Goal: Task Accomplishment & Management: Complete application form

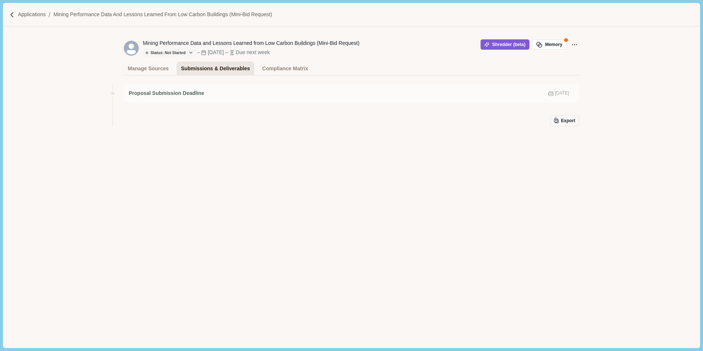
click at [221, 68] on div "Submissions & Deliverables" at bounding box center [215, 68] width 69 height 13
click at [464, 126] on div "Export" at bounding box center [352, 120] width 456 height 11
click at [487, 96] on div "Proposal Submission Deadline Oct 20, 2025" at bounding box center [352, 93] width 446 height 8
click at [555, 94] on span "[DATE]" at bounding box center [562, 93] width 14 height 7
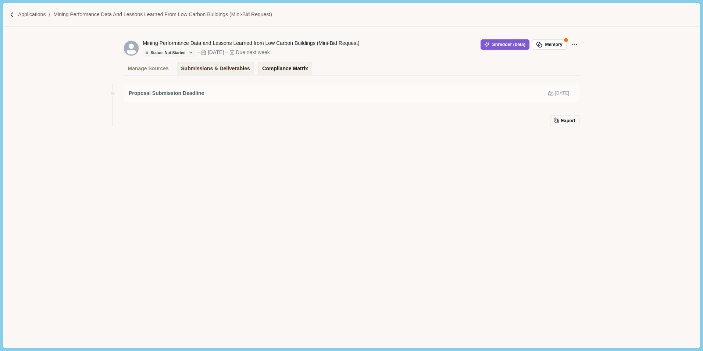
click at [280, 66] on div "Compliance Matrix" at bounding box center [285, 68] width 46 height 13
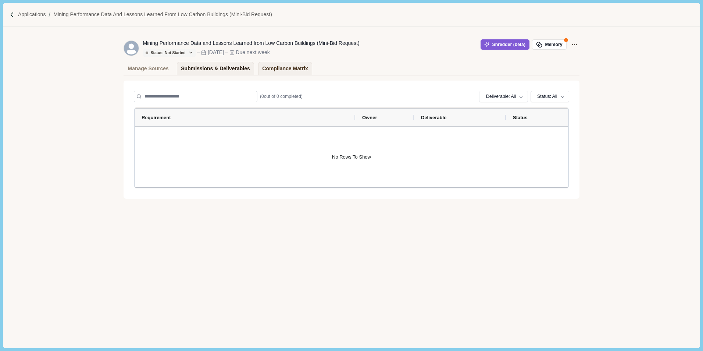
click at [218, 67] on div "Submissions & Deliverables" at bounding box center [215, 68] width 69 height 13
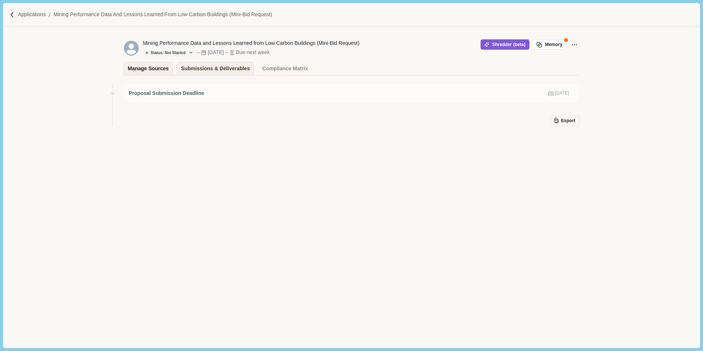
click at [163, 68] on div "Manage Sources" at bounding box center [148, 68] width 41 height 13
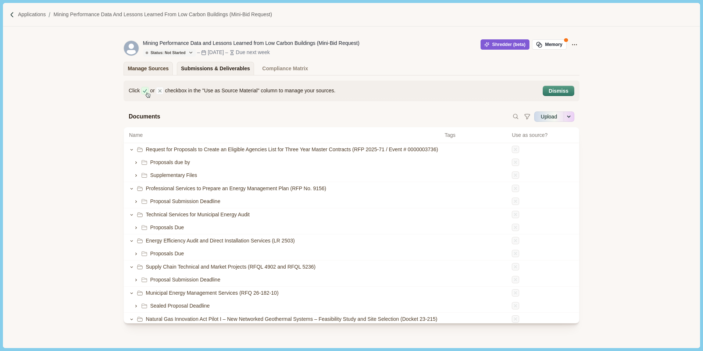
click at [212, 69] on div "Submissions & Deliverables" at bounding box center [215, 68] width 69 height 13
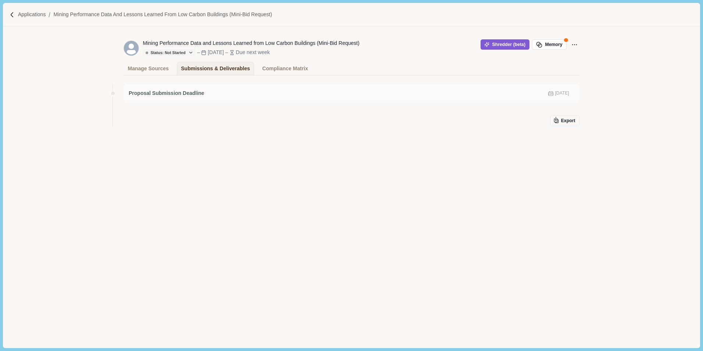
click at [161, 132] on div "Proposal Submission Deadline Oct 20, 2025 Export" at bounding box center [352, 127] width 456 height 92
click at [405, 102] on div "Proposal Submission Deadline [DATE]" at bounding box center [352, 93] width 456 height 18
click at [224, 68] on div "Submissions & Deliverables" at bounding box center [215, 68] width 69 height 13
click at [281, 69] on div "Compliance Matrix" at bounding box center [285, 68] width 46 height 13
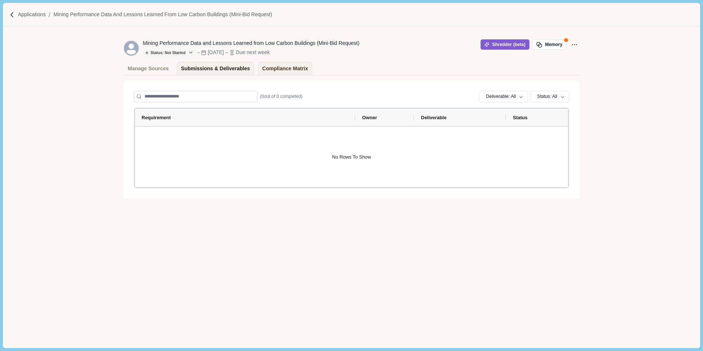
drag, startPoint x: 212, startPoint y: 67, endPoint x: 228, endPoint y: 67, distance: 15.8
click at [212, 67] on div "Submissions & Deliverables" at bounding box center [215, 68] width 69 height 13
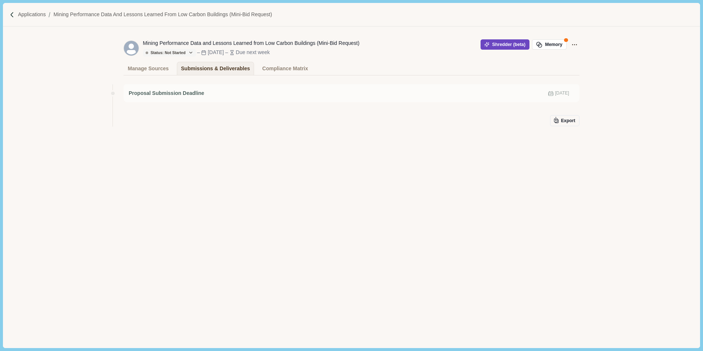
click at [501, 49] on button "Shredder (beta)" at bounding box center [504, 44] width 49 height 10
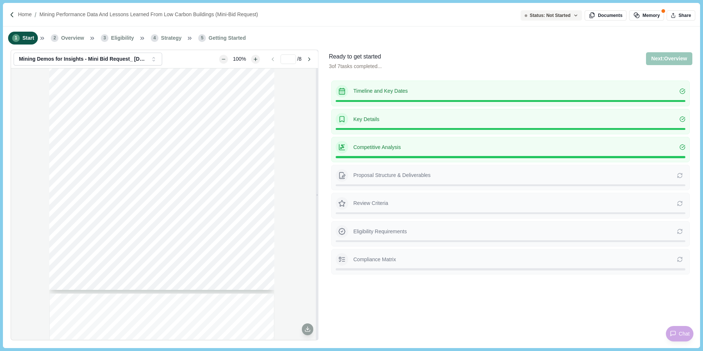
type input "*"
click at [19, 17] on p "Home" at bounding box center [25, 15] width 14 height 8
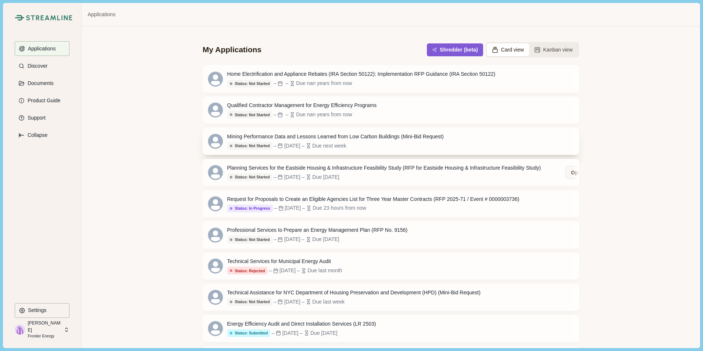
click at [363, 146] on div "Status: Not Started – Oct 20, 2025 – Due next week" at bounding box center [335, 146] width 217 height 8
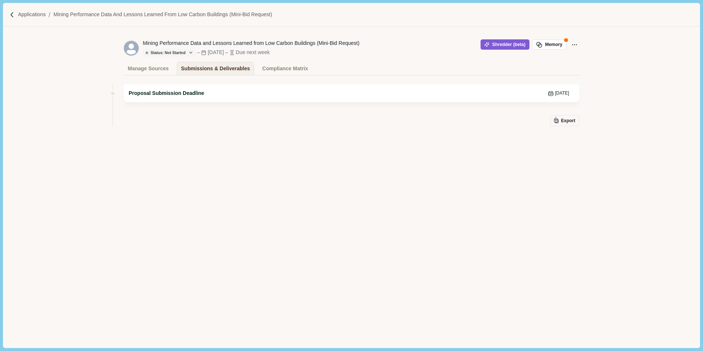
click at [531, 99] on div "Proposal Submission Deadline Oct 20, 2025" at bounding box center [352, 93] width 456 height 18
click at [280, 63] on div "Compliance Matrix" at bounding box center [285, 68] width 46 height 13
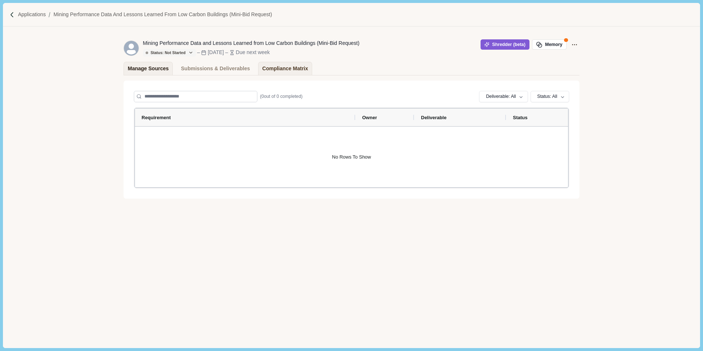
click at [145, 66] on div "Manage Sources" at bounding box center [148, 68] width 41 height 13
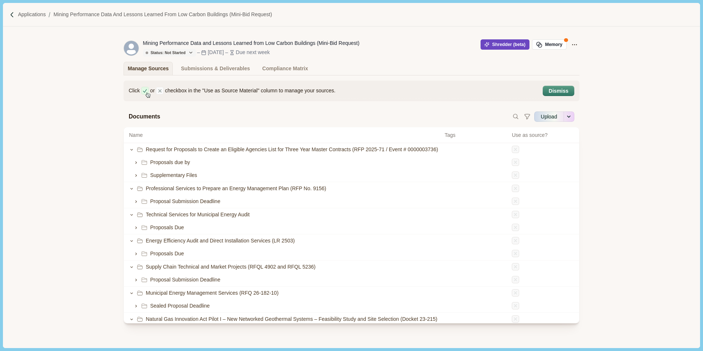
click at [509, 46] on button "Shredder (beta)" at bounding box center [504, 44] width 49 height 10
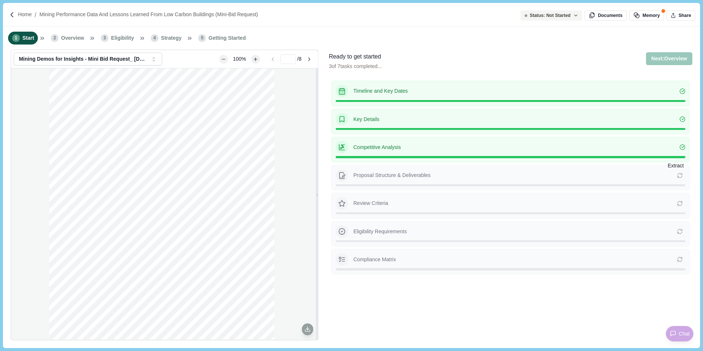
click at [682, 176] on icon at bounding box center [680, 175] width 6 height 6
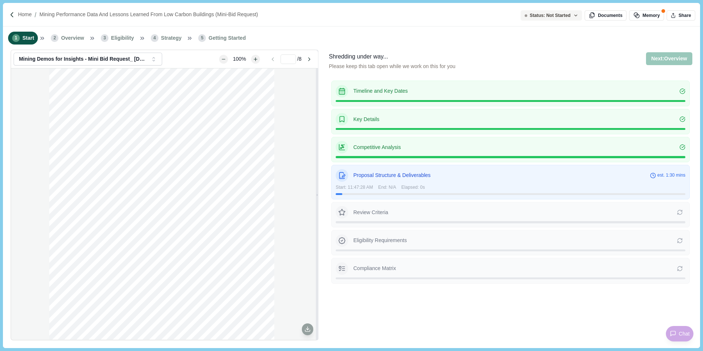
click at [681, 212] on icon at bounding box center [680, 212] width 6 height 6
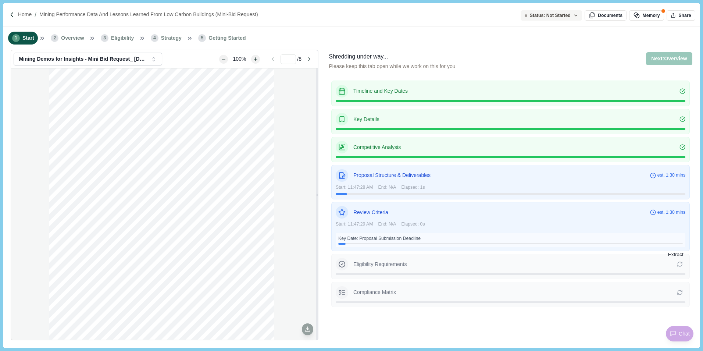
click at [680, 264] on icon at bounding box center [680, 264] width 6 height 6
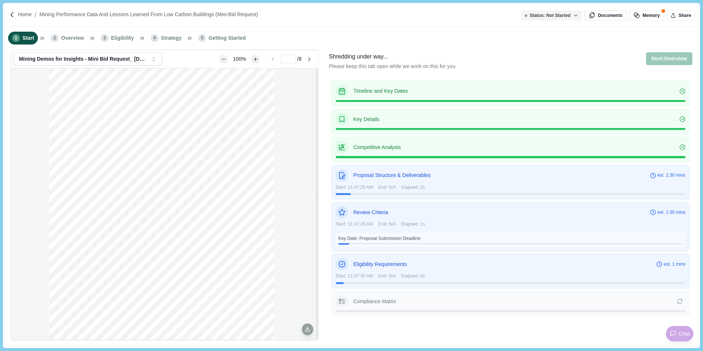
click at [680, 304] on div "Compliance Matrix Re-extracting will overwrite the existing compliance matrix. …" at bounding box center [511, 301] width 350 height 12
click at [681, 303] on icon at bounding box center [680, 301] width 6 height 6
click at [14, 14] on img at bounding box center [12, 15] width 6 height 6
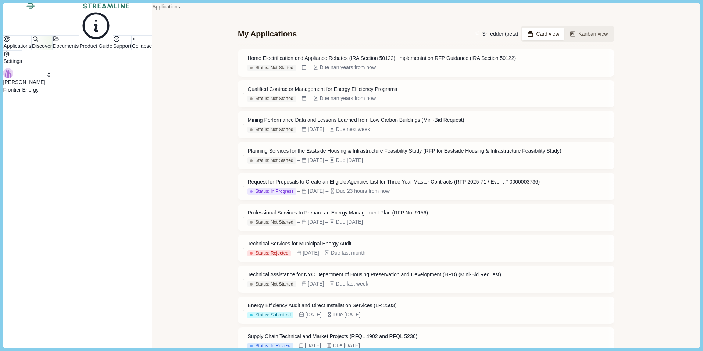
click at [46, 50] on p "Discover" at bounding box center [42, 46] width 20 height 8
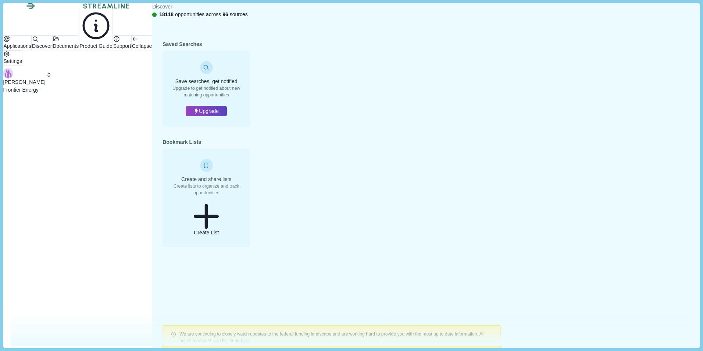
click at [43, 50] on p "Discover" at bounding box center [42, 46] width 20 height 8
click at [53, 50] on p "Documents" at bounding box center [66, 46] width 26 height 8
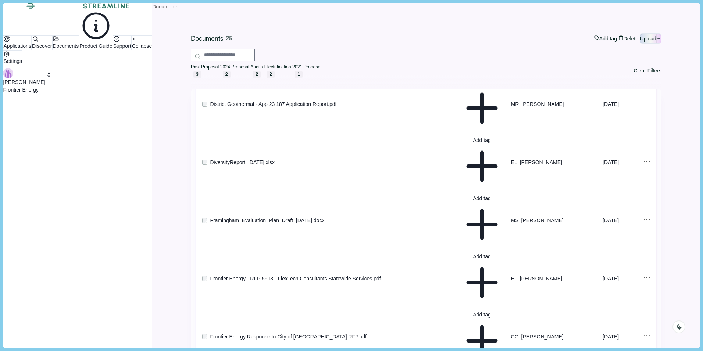
scroll to position [362, 0]
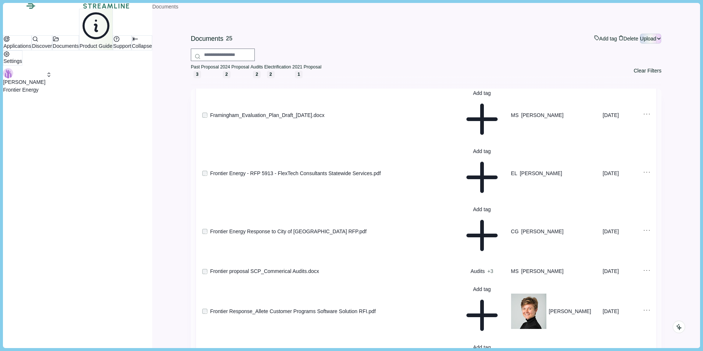
click at [79, 50] on button "Product Guide" at bounding box center [96, 30] width 34 height 42
click at [31, 49] on p "Applications" at bounding box center [17, 46] width 28 height 8
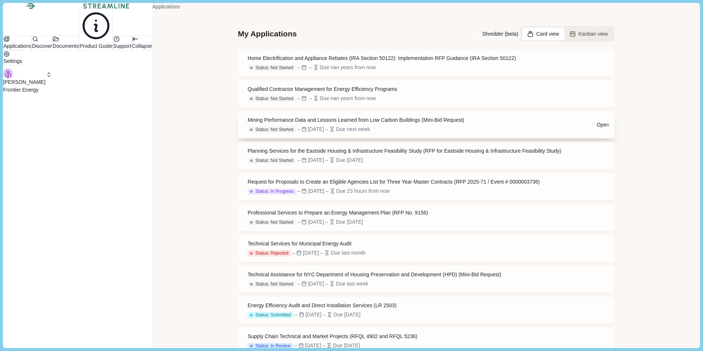
click at [394, 124] on div "Mining Performance Data and Lessons Learned from Low Carbon Buildings (Mini-Bid…" at bounding box center [355, 120] width 217 height 8
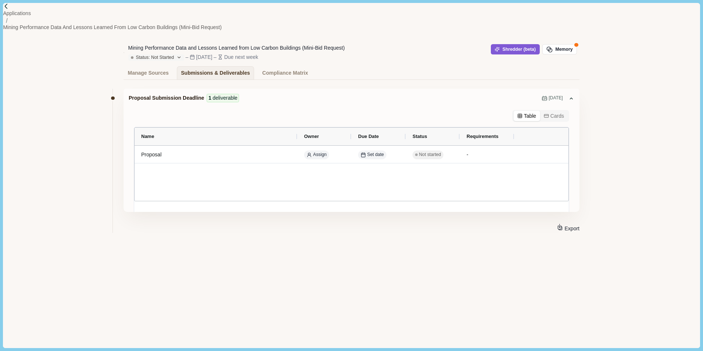
click at [365, 66] on div "Manage Sources Submissions & Deliverables Compliance Matrix" at bounding box center [352, 72] width 456 height 13
click at [182, 54] on button "Status: Not Started" at bounding box center [156, 57] width 56 height 7
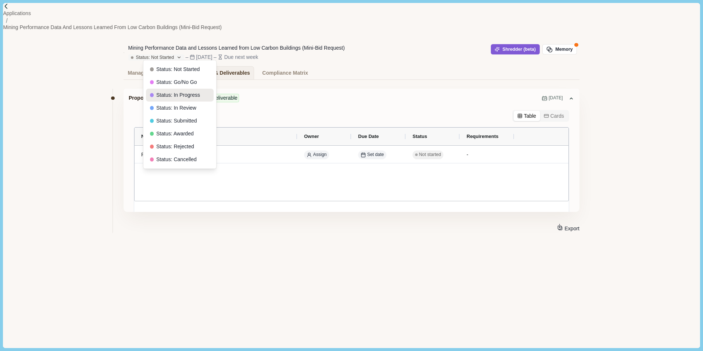
click at [193, 92] on button "Status: In Progress" at bounding box center [180, 95] width 68 height 13
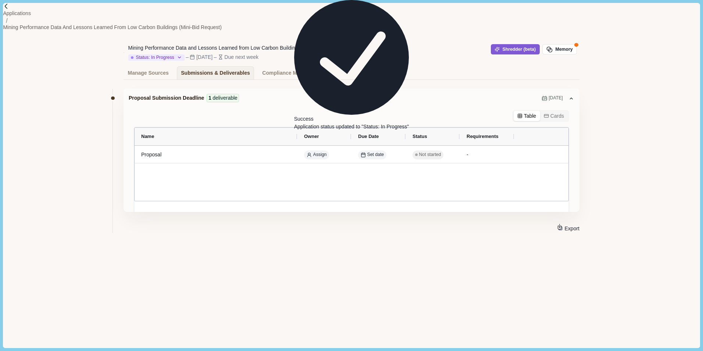
drag, startPoint x: 376, startPoint y: 60, endPoint x: 396, endPoint y: 59, distance: 19.1
click at [377, 60] on div "Mining Performance Data and Lessons Learned from Low Carbon Buildings (Mini-Bid…" at bounding box center [352, 52] width 456 height 27
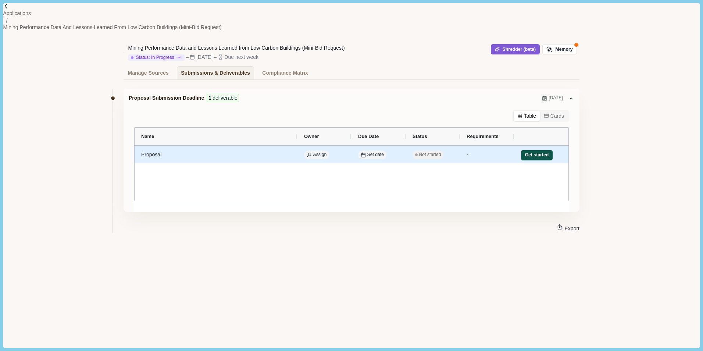
click at [534, 151] on button "Get started" at bounding box center [537, 155] width 32 height 10
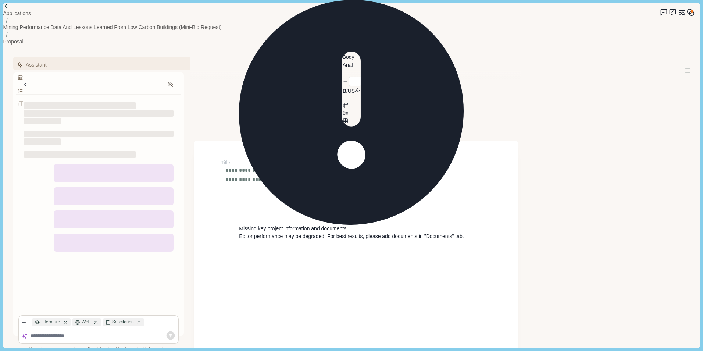
type input "**"
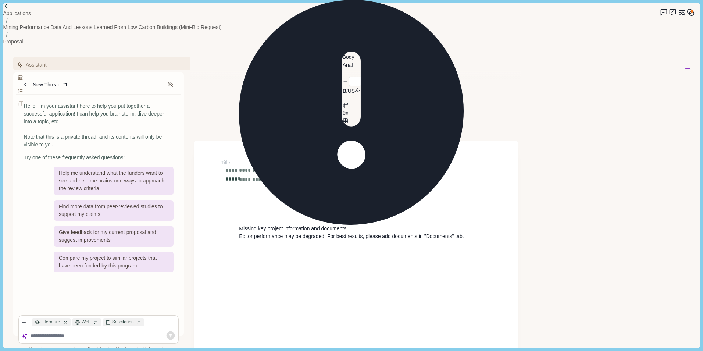
click at [326, 161] on div "**********" at bounding box center [355, 316] width 323 height 351
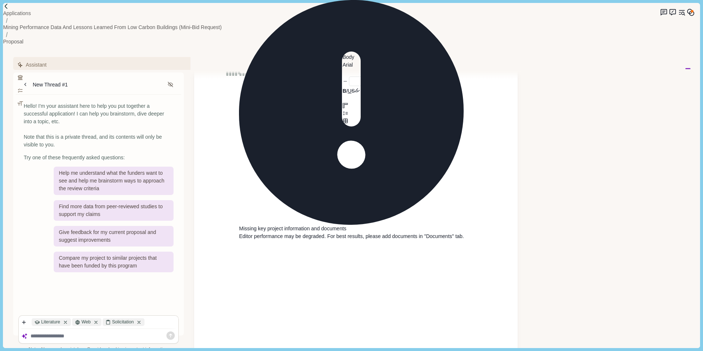
scroll to position [37, 0]
click at [285, 104] on div "**********" at bounding box center [355, 279] width 323 height 351
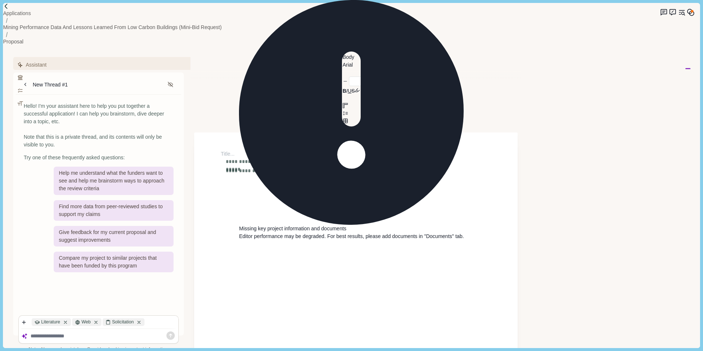
scroll to position [0, 0]
click at [302, 176] on span "**********" at bounding box center [279, 180] width 107 height 8
click at [236, 159] on div "**********" at bounding box center [356, 171] width 271 height 25
click at [246, 159] on h1 at bounding box center [356, 163] width 271 height 8
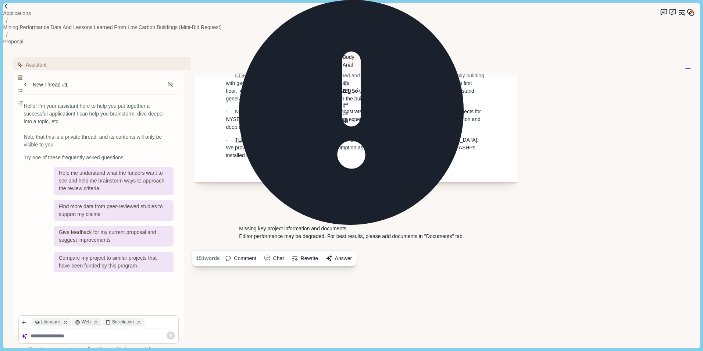
scroll to position [1302, 0]
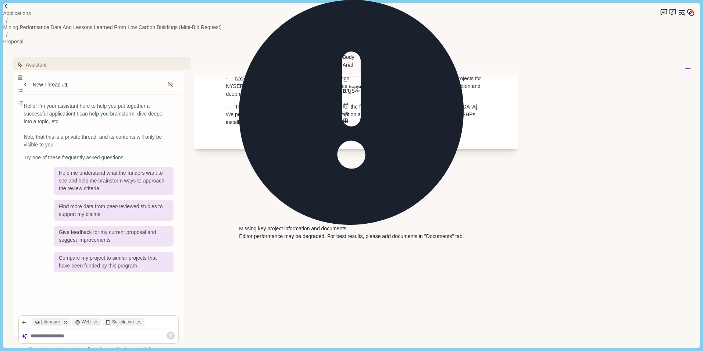
type input "**"
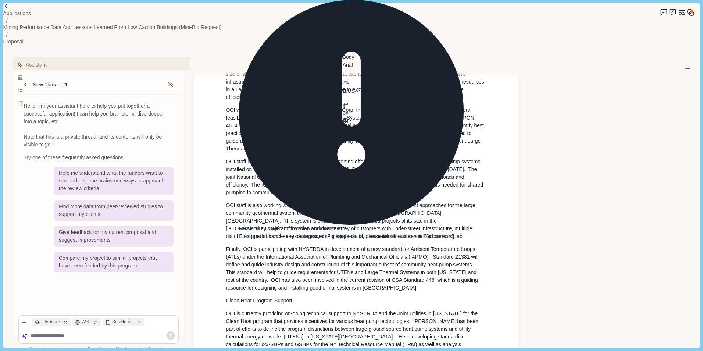
scroll to position [0, 0]
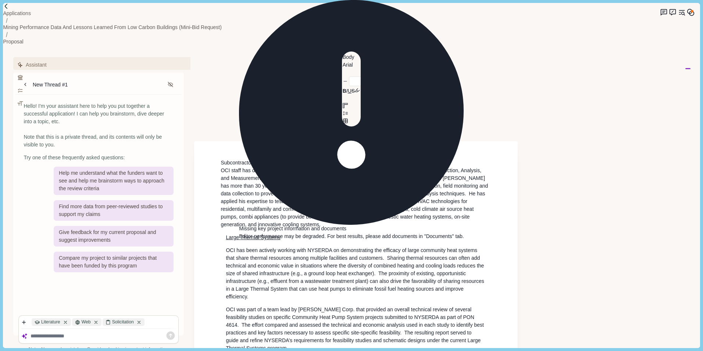
click at [277, 174] on h1 "Subcontractor OCI staff has decades of experience providing technical services …" at bounding box center [356, 193] width 271 height 69
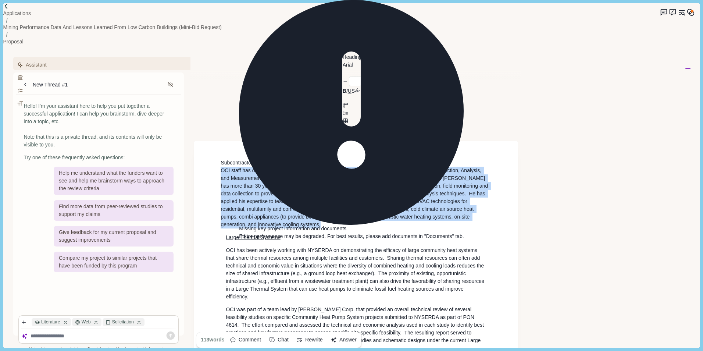
drag, startPoint x: 344, startPoint y: 238, endPoint x: 220, endPoint y: 100, distance: 185.6
click at [239, 246] on button "Close" at bounding box center [239, 246] width 0 height 0
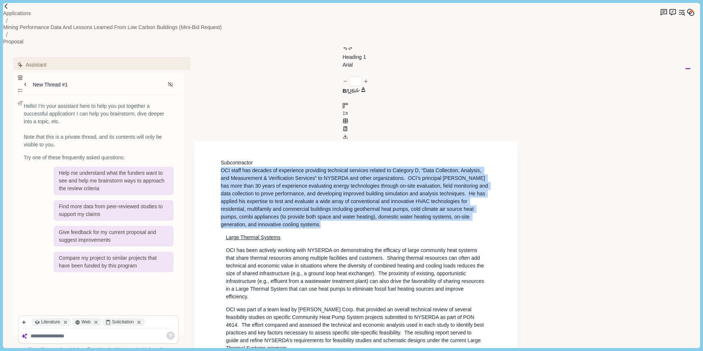
click at [343, 53] on button "Heading 1" at bounding box center [356, 57] width 26 height 8
click at [343, 114] on button "Body" at bounding box center [357, 120] width 29 height 13
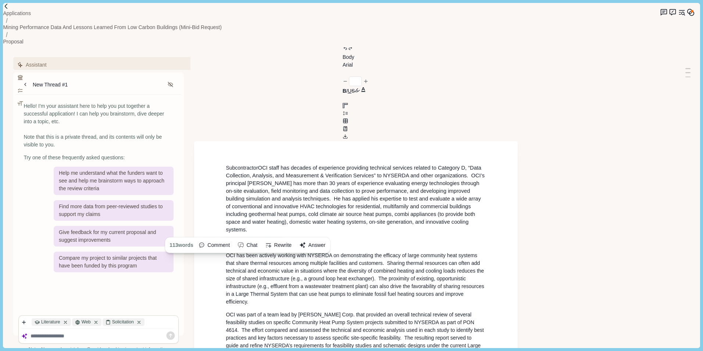
click at [275, 164] on p "Subcontractor OCI staff has decades of experience providing technical services …" at bounding box center [356, 198] width 260 height 69
click at [262, 165] on span "OCI staff has decades of experience providing technical services related to Cat…" at bounding box center [354, 172] width 257 height 14
click at [258, 164] on p "Subcontractor OCI staff has decades of experience providing technical services …" at bounding box center [356, 198] width 260 height 69
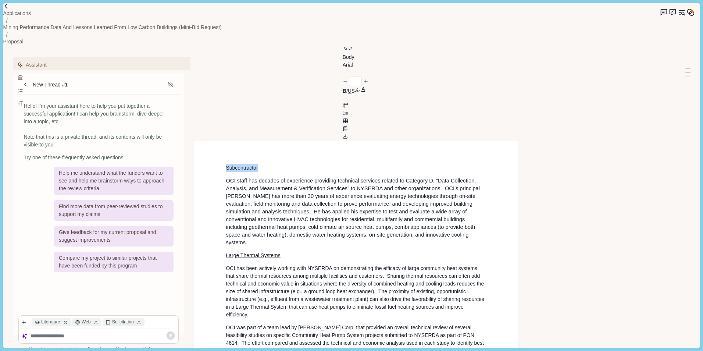
drag, startPoint x: 271, startPoint y: 84, endPoint x: 199, endPoint y: 84, distance: 72.4
click at [343, 53] on button "Body" at bounding box center [350, 57] width 14 height 8
click at [343, 60] on button "Heading 1" at bounding box center [357, 59] width 29 height 13
click at [279, 181] on div "1 words Comment Chat Rewrite Answer" at bounding box center [246, 188] width 159 height 15
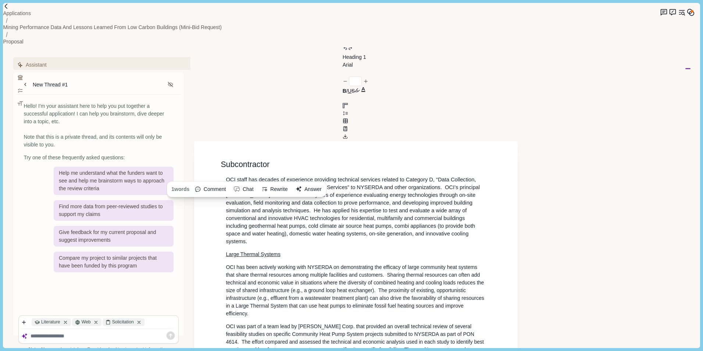
click at [257, 184] on span "OCI’s principal Hugh Henderson has more than 30 years of experience evaluating …" at bounding box center [353, 198] width 255 height 29
type input "**"
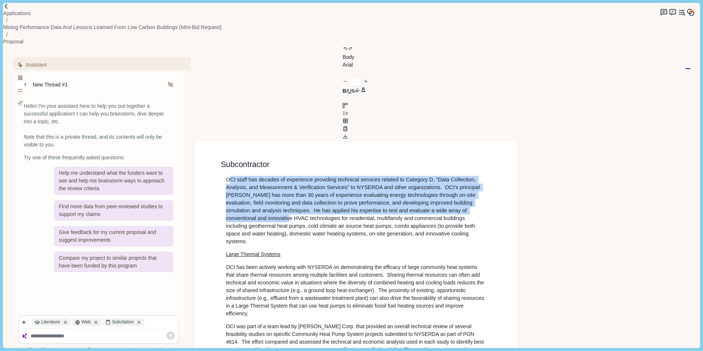
drag, startPoint x: 228, startPoint y: 105, endPoint x: 278, endPoint y: 140, distance: 60.2
click at [289, 176] on p "OCI staff has decades of experience providing technical services related to Cat…" at bounding box center [356, 210] width 260 height 69
click at [240, 184] on span "OCI’s principal Hugh Henderson has more than 30 years of experience evaluating …" at bounding box center [353, 198] width 255 height 29
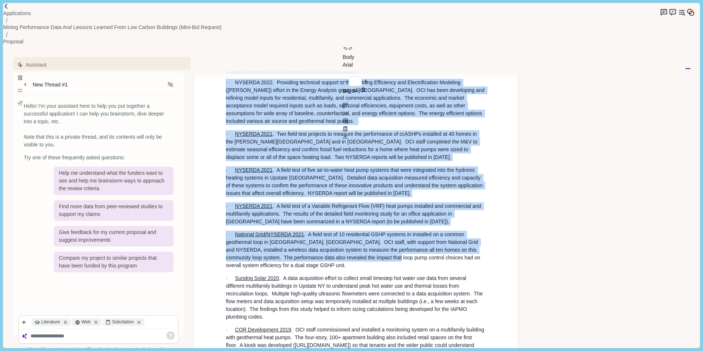
scroll to position [1226, 0]
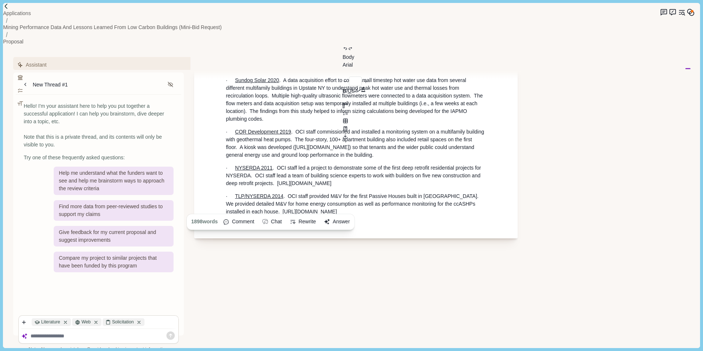
drag, startPoint x: 224, startPoint y: 108, endPoint x: 336, endPoint y: 125, distance: 113.4
click at [314, 216] on button "Rewrite" at bounding box center [303, 222] width 32 height 12
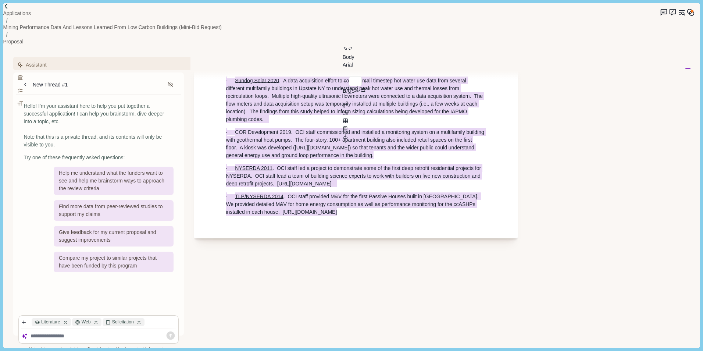
scroll to position [1116, 0]
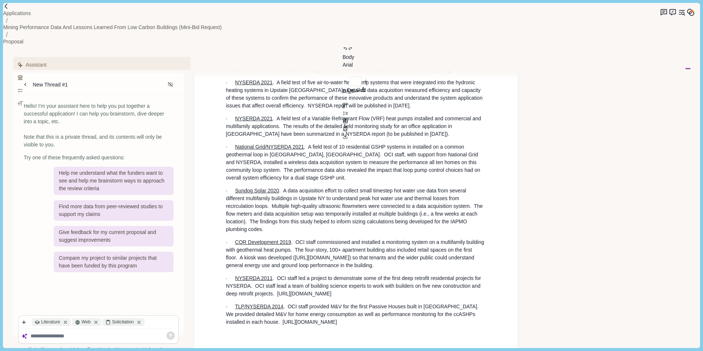
type input "**"
drag, startPoint x: 312, startPoint y: 171, endPoint x: 281, endPoint y: 178, distance: 31.9
click at [281, 274] on p "· NYSERDA 2011 . OCI staff led a project to demonstrate some of the first deep …" at bounding box center [356, 285] width 260 height 23
click at [337, 319] on link "https://www.nyserda.ny.gov/-/media/Files/Publications/Research/Energy-Efficienc…" at bounding box center [310, 322] width 54 height 6
click at [339, 303] on p "· TLP/NYSERDA 2014 . OCI staff provided M&V for the first Passive Houses built …" at bounding box center [356, 314] width 260 height 23
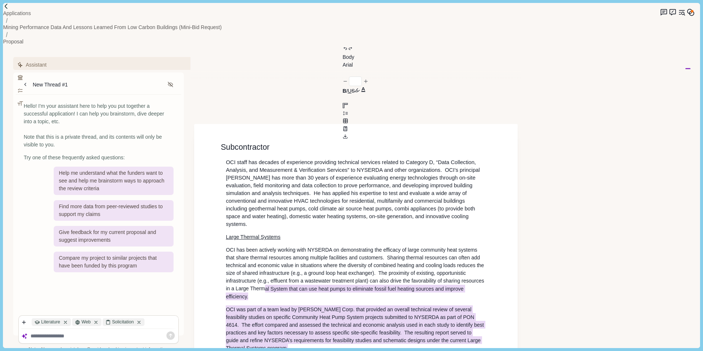
scroll to position [0, 0]
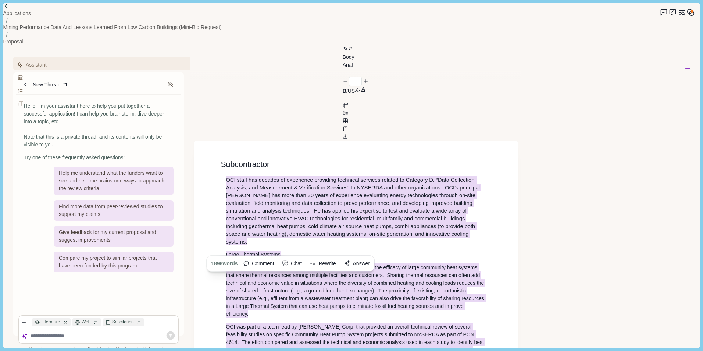
drag, startPoint x: 332, startPoint y: 232, endPoint x: 226, endPoint y: 107, distance: 164.3
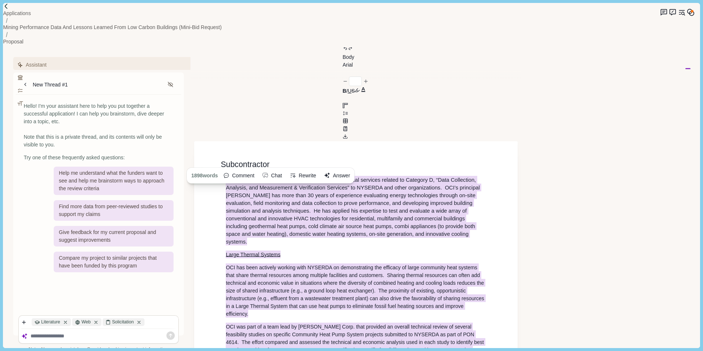
click at [316, 170] on button "Rewrite" at bounding box center [303, 176] width 32 height 12
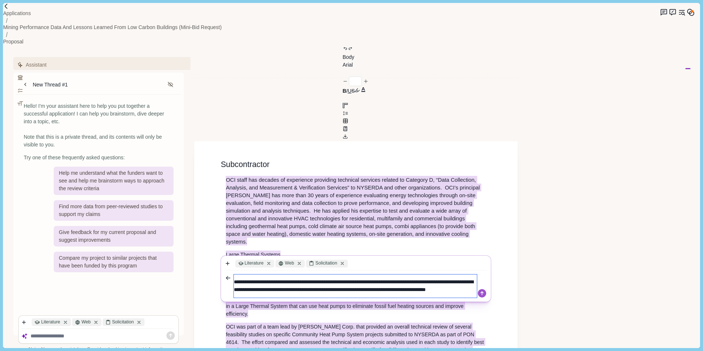
click at [283, 274] on textarea "**********" at bounding box center [355, 285] width 243 height 23
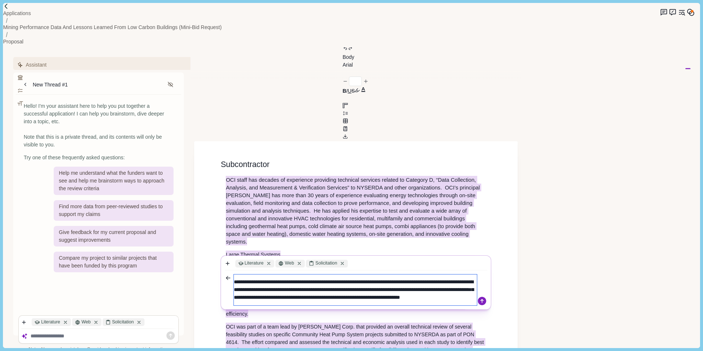
type textarea "**********"
click at [479, 297] on icon at bounding box center [482, 301] width 8 height 8
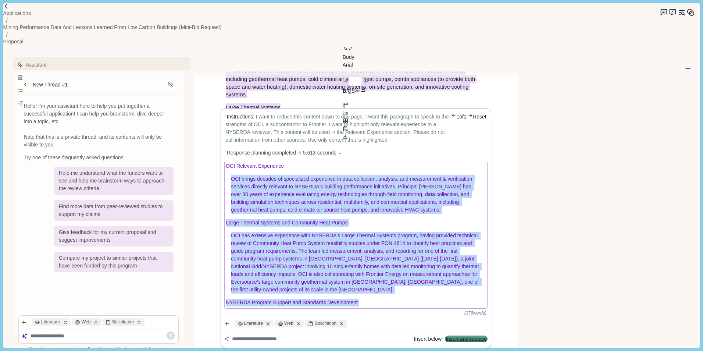
drag, startPoint x: 294, startPoint y: 221, endPoint x: 230, endPoint y: 115, distance: 123.7
click at [230, 161] on div "OCI Relevant Experience OCI brings decades of specialized experience in data co…" at bounding box center [356, 234] width 263 height 147
copy div "OCI brings decades of specialized experience in data collection, analysis, and …"
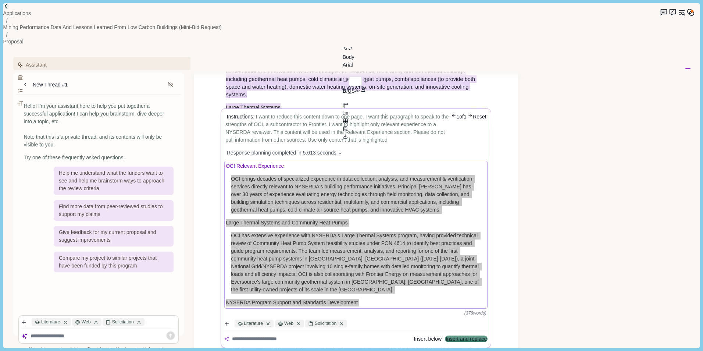
scroll to position [147, 0]
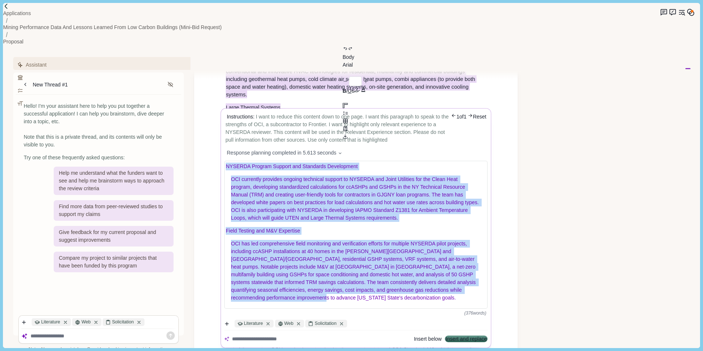
click at [470, 336] on button "Insert and replace" at bounding box center [466, 338] width 41 height 5
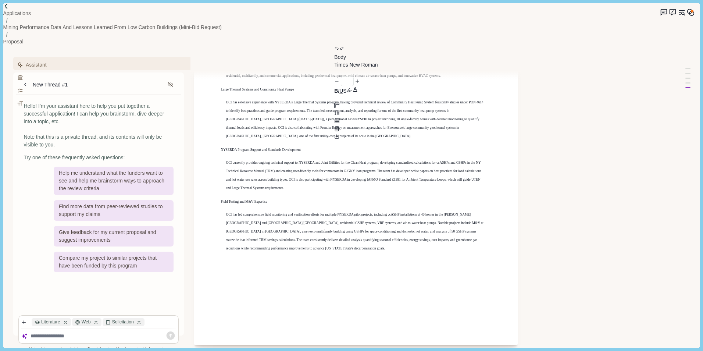
click at [309, 210] on p "OCI has led comprehensive field monitoring and verification efforts for multipl…" at bounding box center [356, 231] width 260 height 42
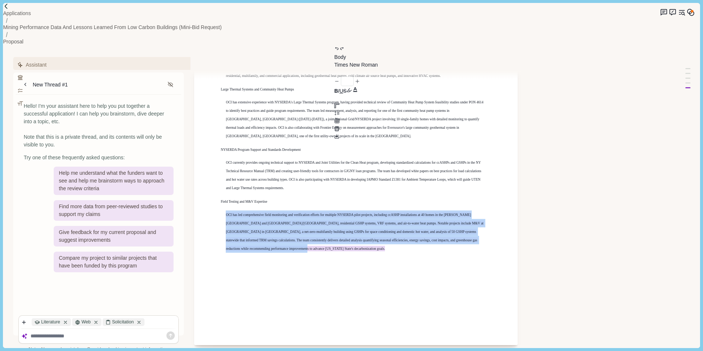
drag, startPoint x: 262, startPoint y: 217, endPoint x: 216, endPoint y: 177, distance: 61.8
click at [216, 177] on div "Subcontractor OCI Relevant Experience OCI brings decades of specialized experie…" at bounding box center [355, 169] width 323 height 351
click at [334, 53] on button "Body" at bounding box center [341, 57] width 14 height 8
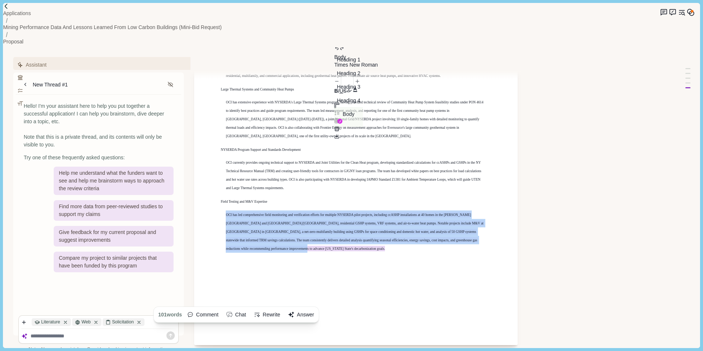
click at [334, 111] on button "Body" at bounding box center [348, 117] width 29 height 20
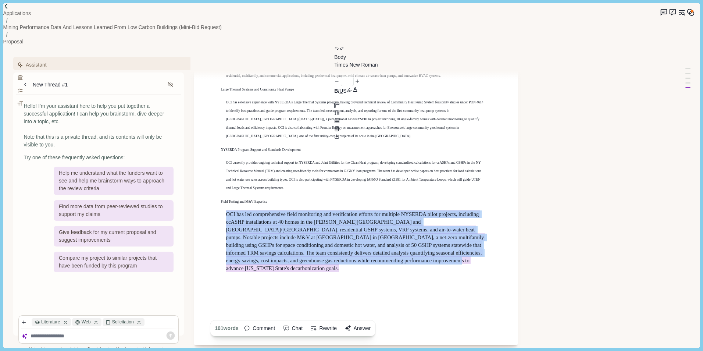
click at [334, 53] on button "Body" at bounding box center [341, 57] width 14 height 8
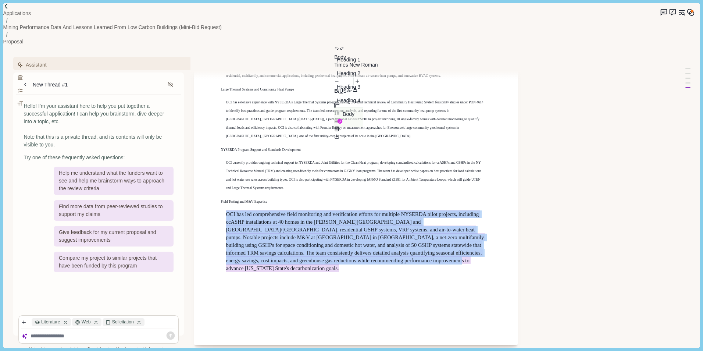
click at [334, 111] on button "Body" at bounding box center [348, 117] width 29 height 20
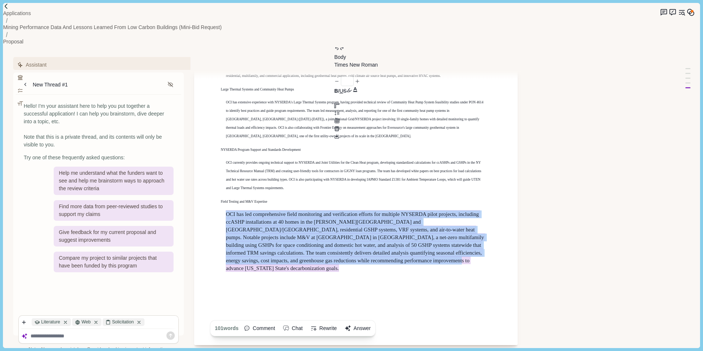
click at [335, 215] on span "OCI has led comprehensive field monitoring and verification efforts for multipl…" at bounding box center [356, 241] width 260 height 62
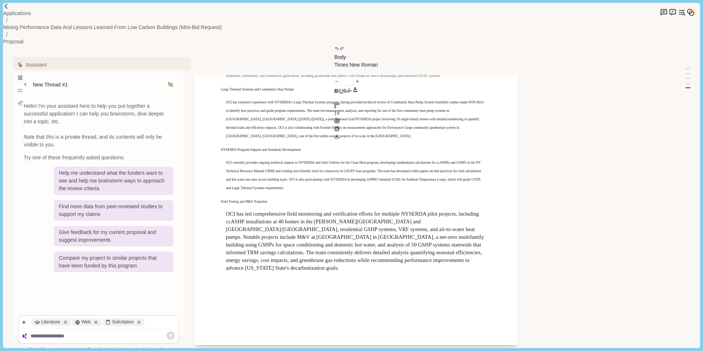
click at [296, 152] on div "Subcontractor OCI Relevant Experience OCI brings decades of specialized experie…" at bounding box center [356, 142] width 271 height 260
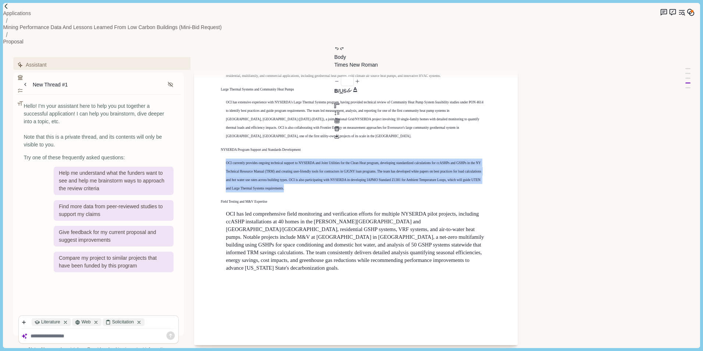
drag, startPoint x: 298, startPoint y: 146, endPoint x: 212, endPoint y: 112, distance: 91.7
click at [212, 112] on div "Subcontractor OCI Relevant Experience OCI brings decades of specialized experie…" at bounding box center [355, 169] width 323 height 351
click at [334, 53] on button "Body" at bounding box center [341, 57] width 14 height 8
click at [334, 107] on button "Body" at bounding box center [348, 117] width 29 height 20
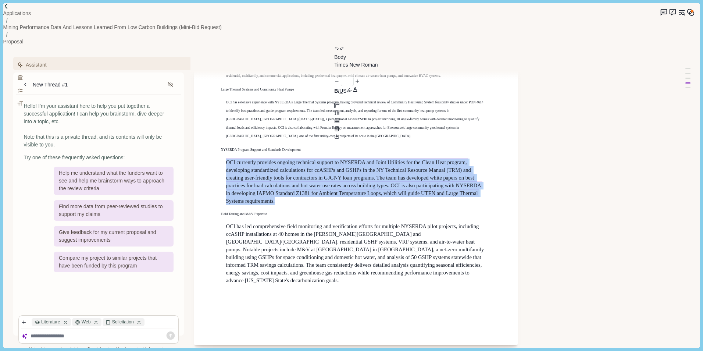
click at [348, 59] on icon "button" at bounding box center [348, 59] width 0 height 0
click at [334, 112] on button "Body" at bounding box center [348, 117] width 29 height 20
click at [334, 53] on button "Body" at bounding box center [341, 57] width 14 height 8
click at [258, 98] on p "OCI has extensive experience with NYSERDA's Large Thermal Systems program, havi…" at bounding box center [356, 119] width 260 height 42
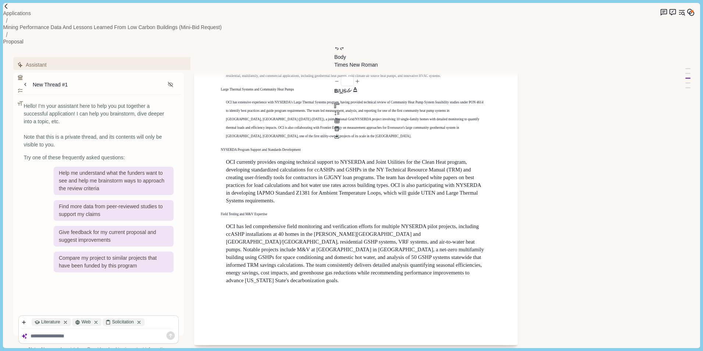
drag, startPoint x: 254, startPoint y: 86, endPoint x: 260, endPoint y: 96, distance: 12.2
click at [254, 98] on p "OCI has extensive experience with NYSERDA's Large Thermal Systems program, havi…" at bounding box center [356, 119] width 260 height 42
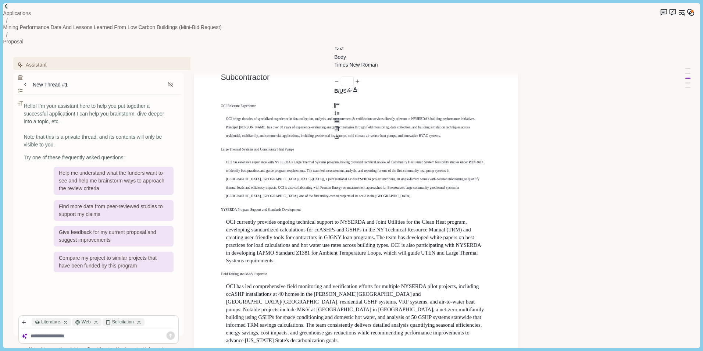
scroll to position [0, 0]
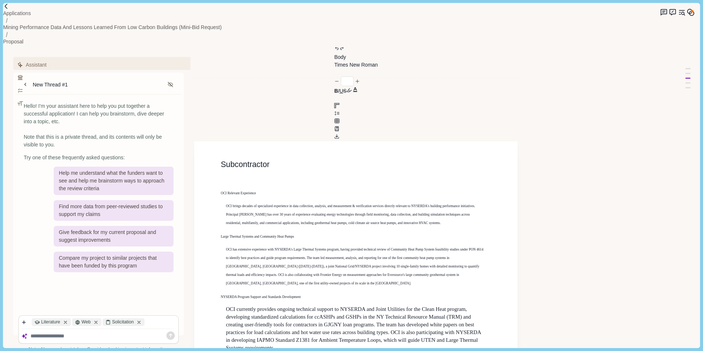
click at [272, 189] on h1 "OCI Relevant Experience" at bounding box center [356, 193] width 271 height 8
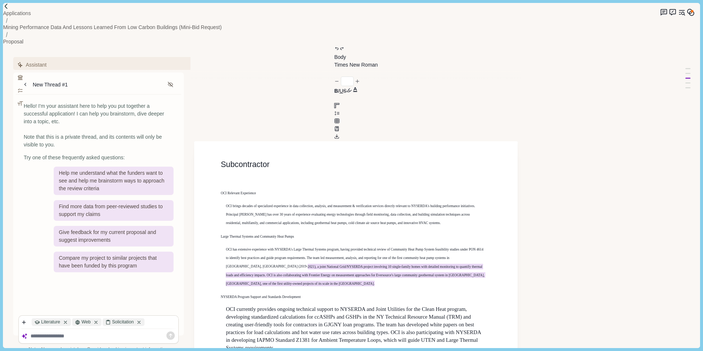
drag, startPoint x: 235, startPoint y: 232, endPoint x: 209, endPoint y: 190, distance: 49.1
click at [209, 190] on div "Subcontractor OCI Relevant Experience OCI brings decades of specialized experie…" at bounding box center [355, 316] width 323 height 351
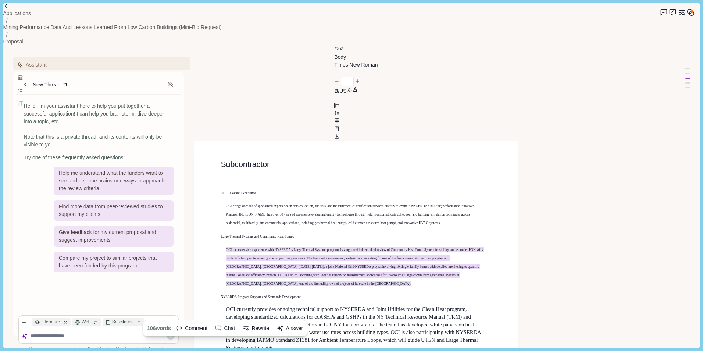
drag, startPoint x: 275, startPoint y: 31, endPoint x: 259, endPoint y: 39, distance: 17.9
click at [334, 46] on div "Body Heading 1 Heading 2 Heading 3 Heading 4 Body Times New Roman Arial Calibri…" at bounding box center [356, 94] width 44 height 96
click at [334, 53] on button "Body" at bounding box center [341, 57] width 14 height 8
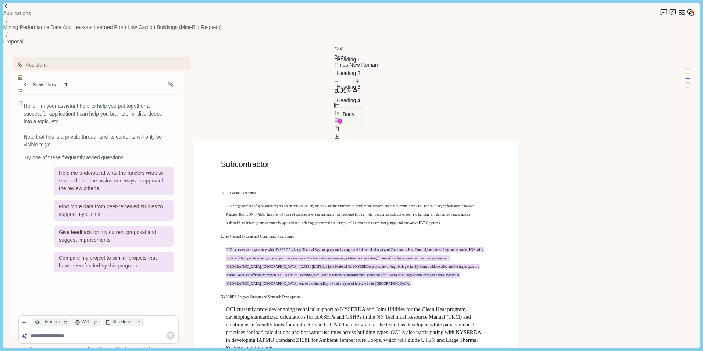
click at [334, 112] on button "Body" at bounding box center [348, 117] width 29 height 20
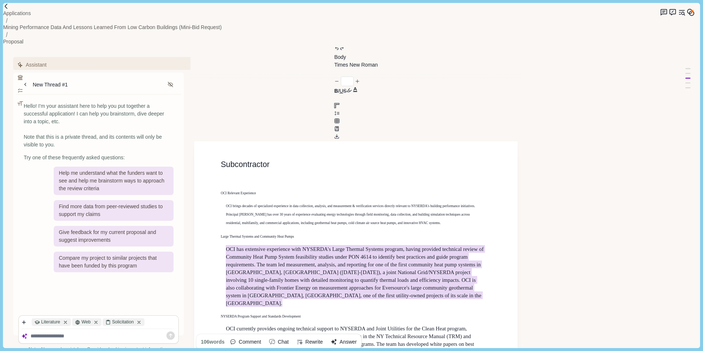
drag, startPoint x: 275, startPoint y: 140, endPoint x: 271, endPoint y: 147, distance: 8.8
click at [274, 201] on p "OCI brings decades of specialized experience in data collection, analysis, and …" at bounding box center [356, 213] width 260 height 25
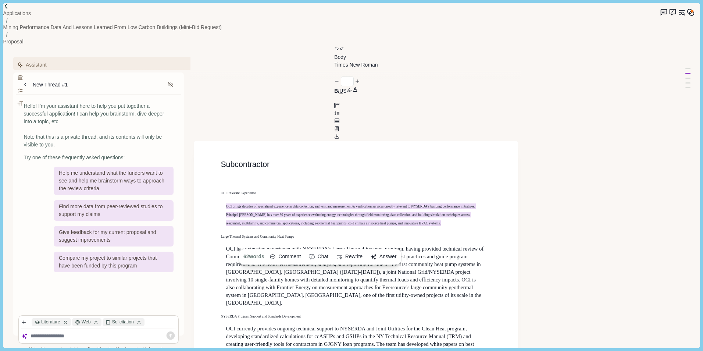
drag, startPoint x: 428, startPoint y: 159, endPoint x: 218, endPoint y: 145, distance: 210.0
click at [218, 145] on div "Subcontractor OCI Relevant Experience OCI brings decades of specialized experie…" at bounding box center [355, 316] width 323 height 351
click at [334, 53] on button "Body" at bounding box center [341, 57] width 14 height 8
click at [334, 108] on button "Body" at bounding box center [348, 117] width 29 height 20
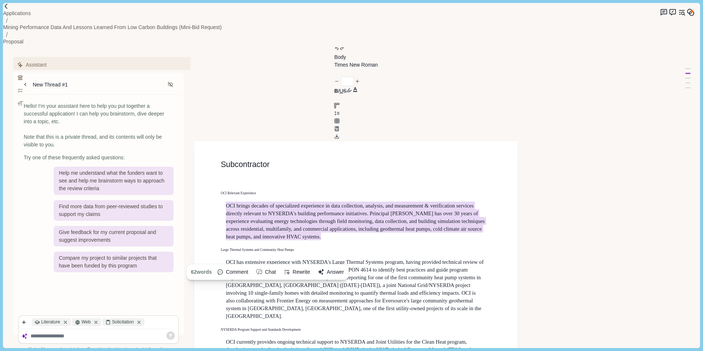
click at [334, 53] on button "Body" at bounding box center [341, 57] width 14 height 8
drag, startPoint x: 352, startPoint y: 111, endPoint x: 318, endPoint y: 122, distance: 35.9
click at [353, 159] on div "Subcontractor OCI Relevant Experience OCI brings decades of specialized experie…" at bounding box center [356, 311] width 271 height 305
drag, startPoint x: 210, startPoint y: 129, endPoint x: 222, endPoint y: 101, distance: 31.0
click at [203, 141] on div "Subcontractor OCI Relevant Experience OCI brings decades of specialized experie…" at bounding box center [355, 316] width 323 height 351
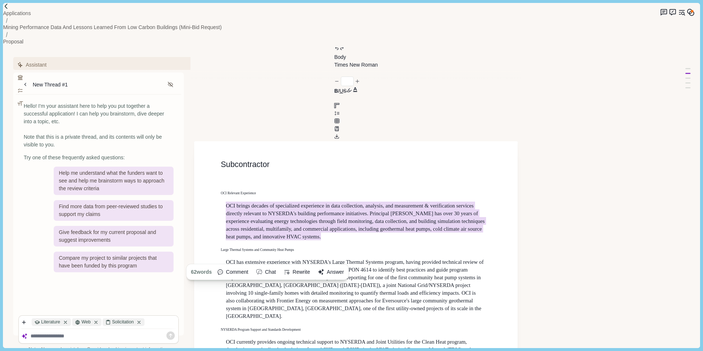
click at [282, 189] on h1 "OCI Relevant Experience" at bounding box center [356, 193] width 271 height 8
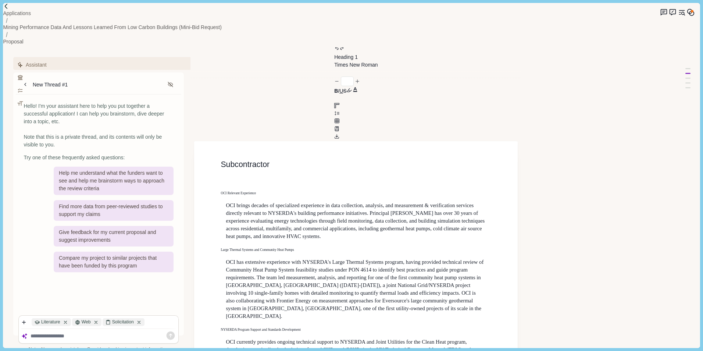
click at [268, 176] on p at bounding box center [356, 180] width 260 height 8
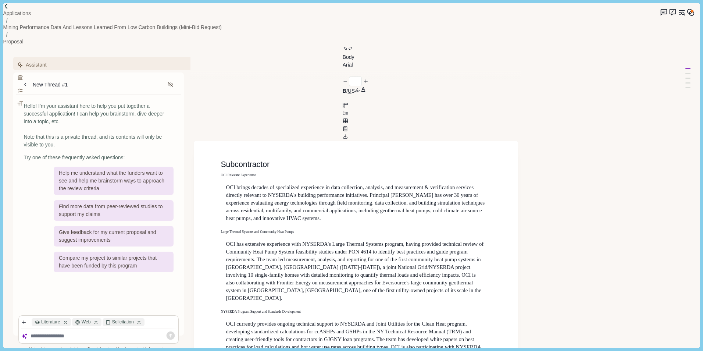
type input "*"
click at [333, 227] on h1 "Large Thermal Systems and Community Heat Pumps" at bounding box center [356, 231] width 271 height 8
